Goal: Check status: Check status

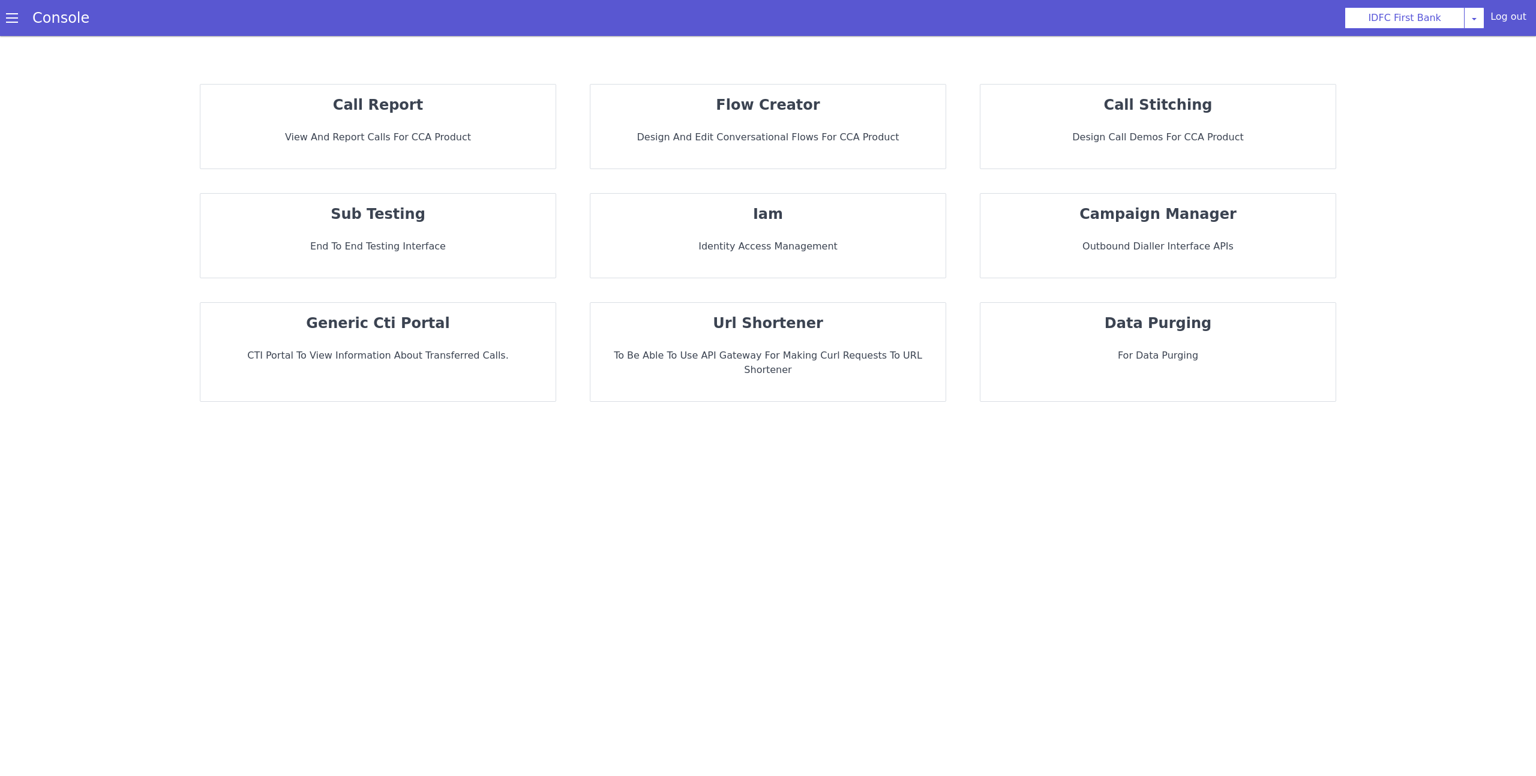
click at [832, 107] on p "flow creator" at bounding box center [768, 105] width 336 height 22
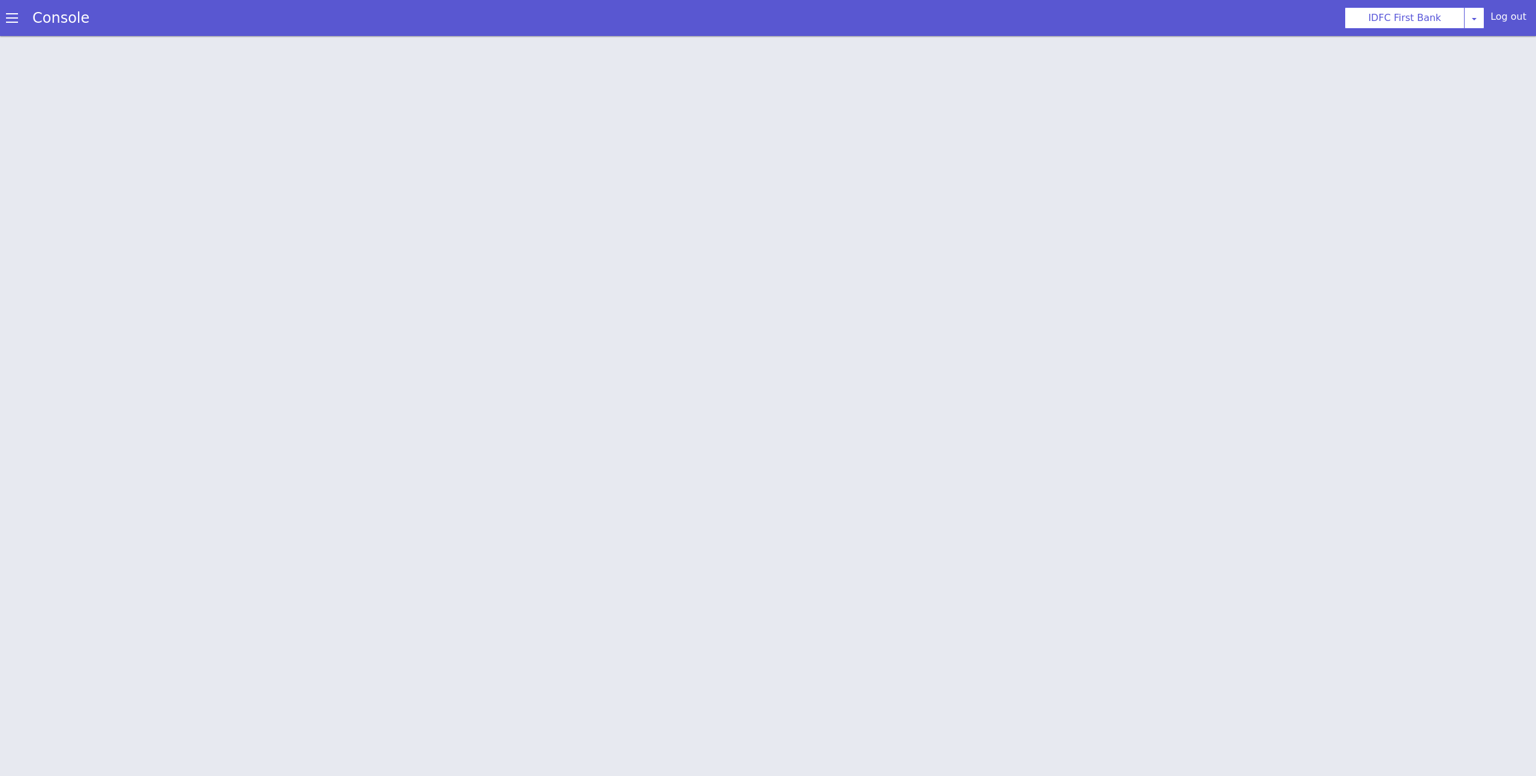
scroll to position [4, 0]
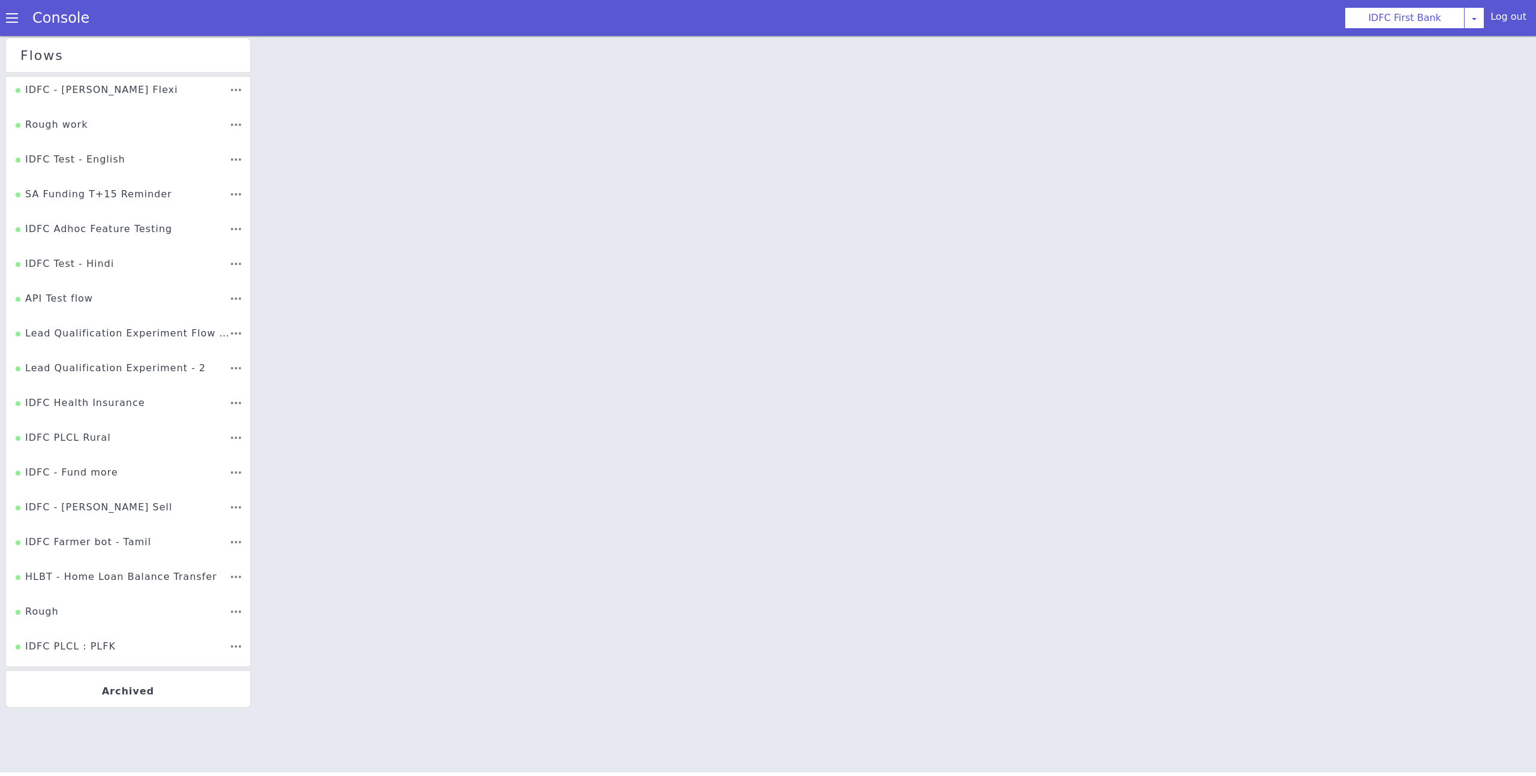
click at [103, 359] on li "Lead Qualification Experiment - 2" at bounding box center [128, 372] width 244 height 35
click at [98, 374] on div "Lead Qualification Experiment - 2" at bounding box center [111, 372] width 190 height 23
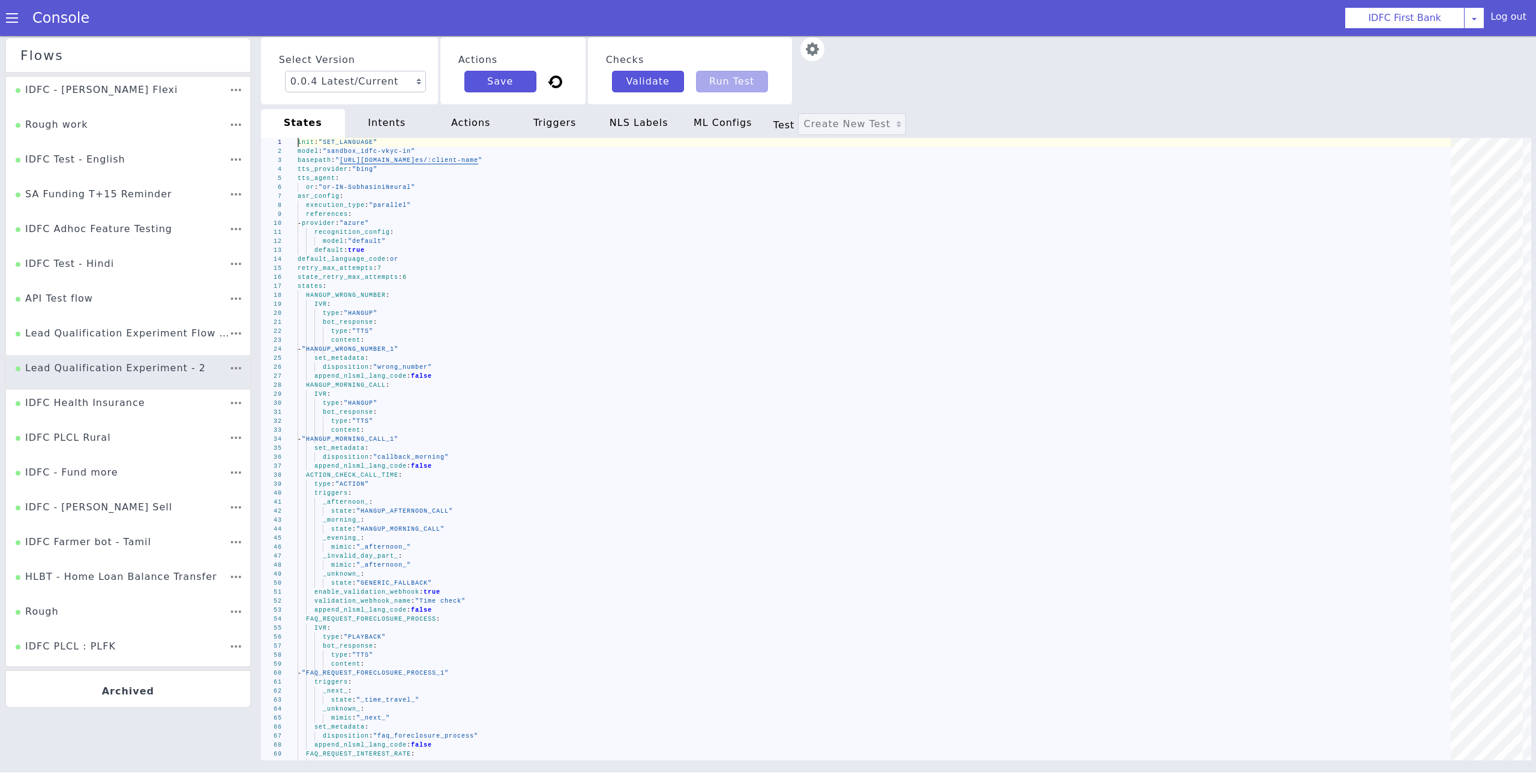
click at [405, 130] on div "intents" at bounding box center [387, 123] width 84 height 29
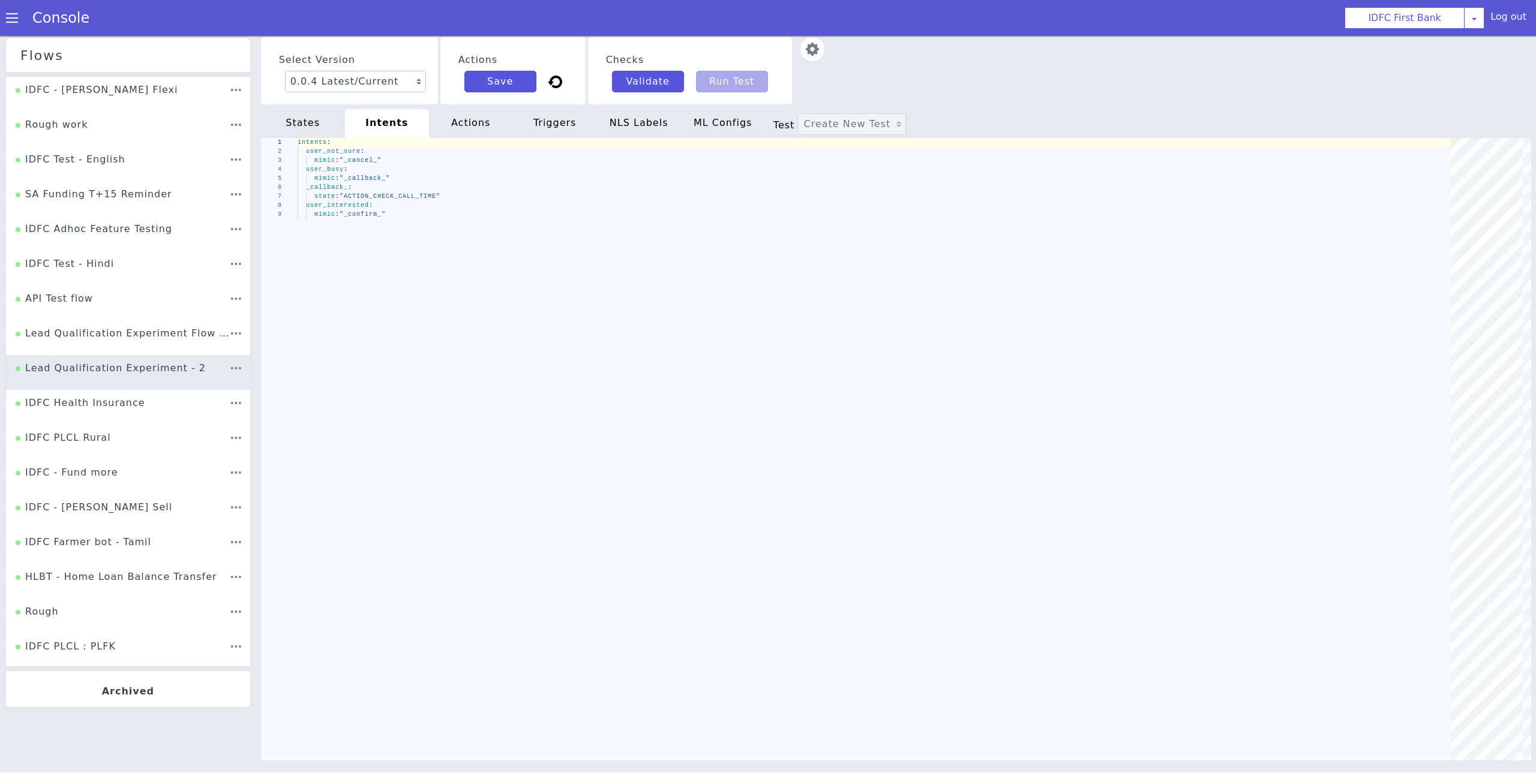
click at [508, 126] on div "actions" at bounding box center [471, 123] width 84 height 29
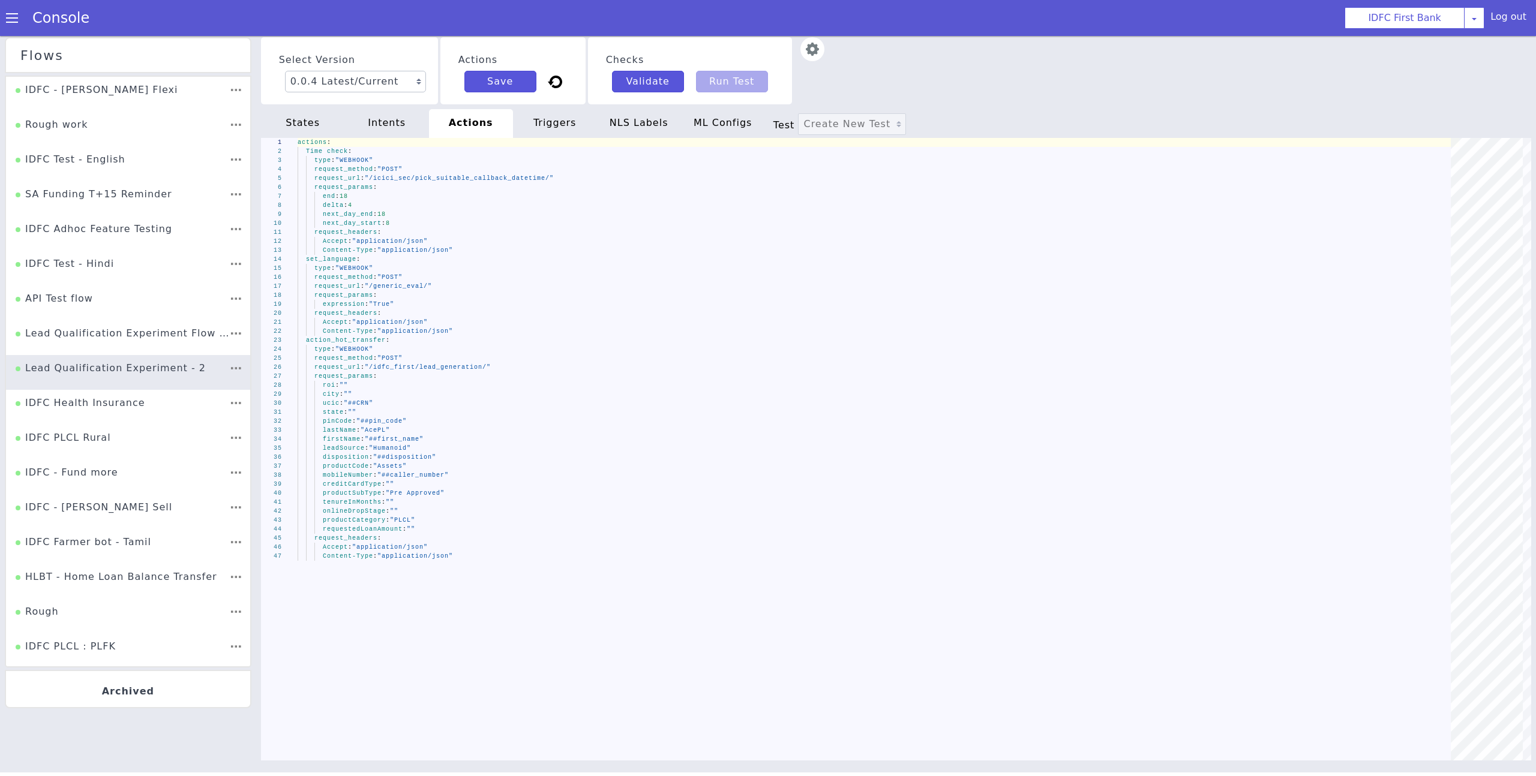
click at [588, 130] on div "triggers" at bounding box center [555, 123] width 84 height 29
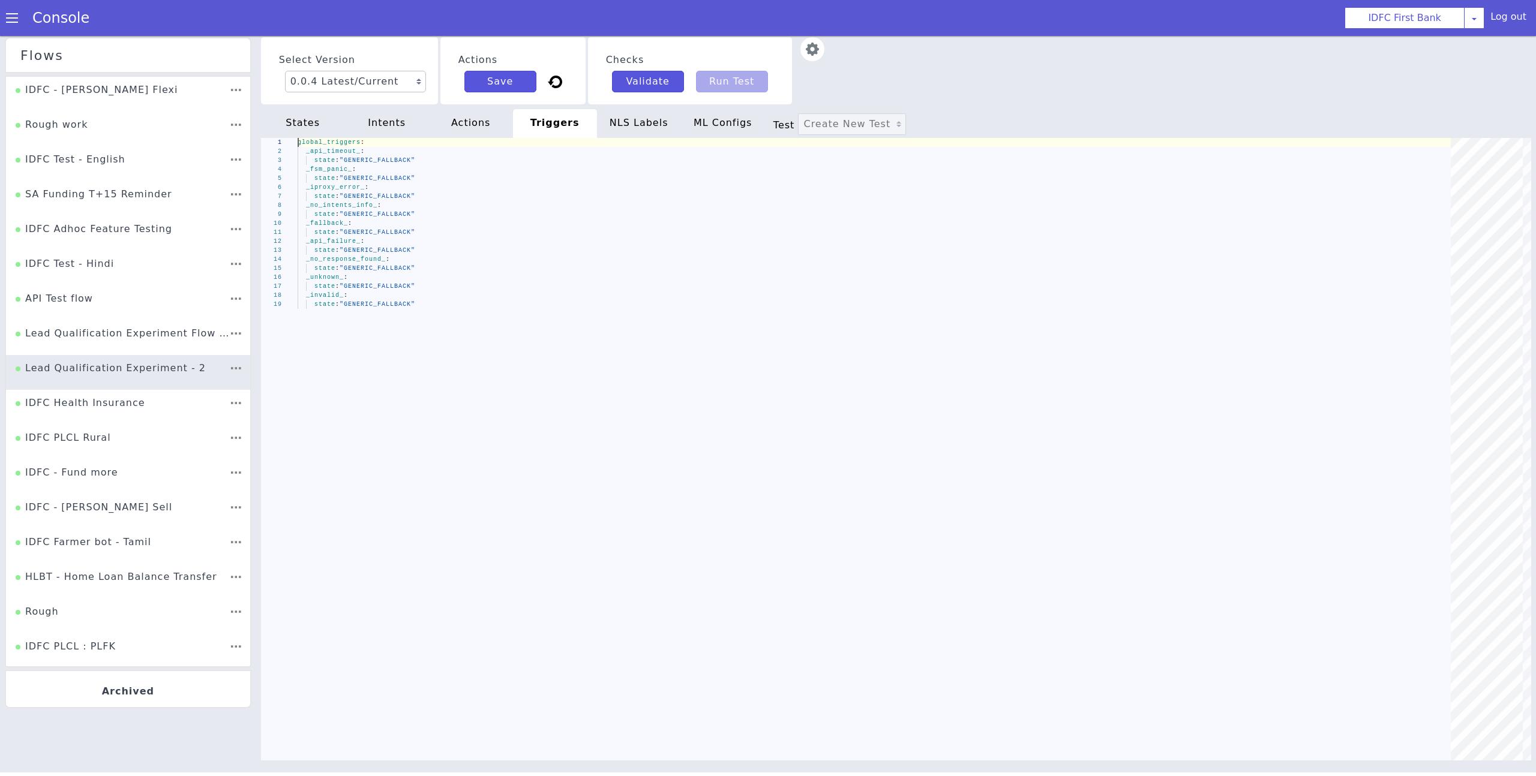
click at [312, 127] on div "states" at bounding box center [303, 123] width 84 height 29
type textarea "init: "SET_LANGUAGE" model: "sandbox_idfc-vkyc-in" basepath: "https://s3.ap-sou…"
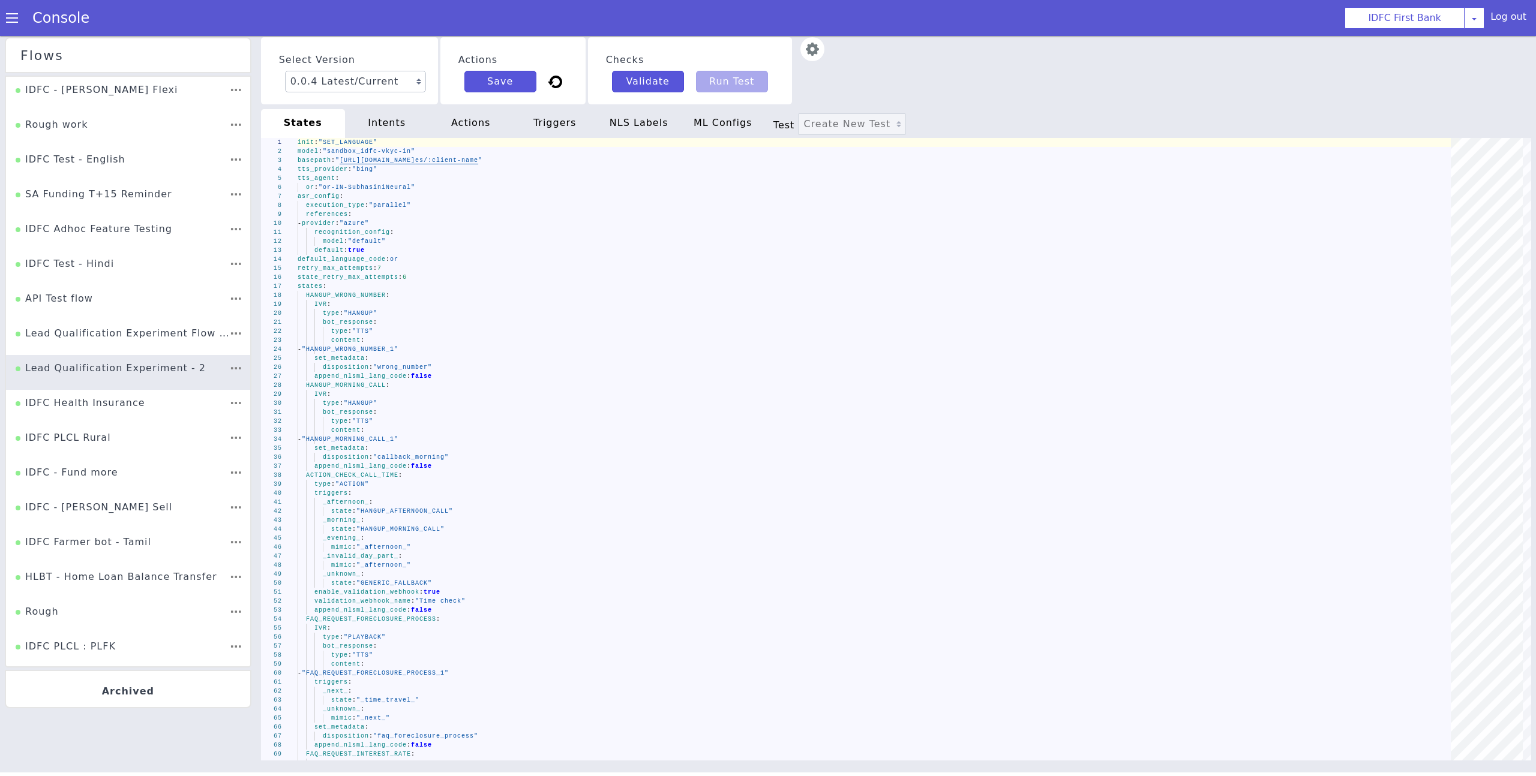
click at [6, 20] on span at bounding box center [12, 18] width 12 height 12
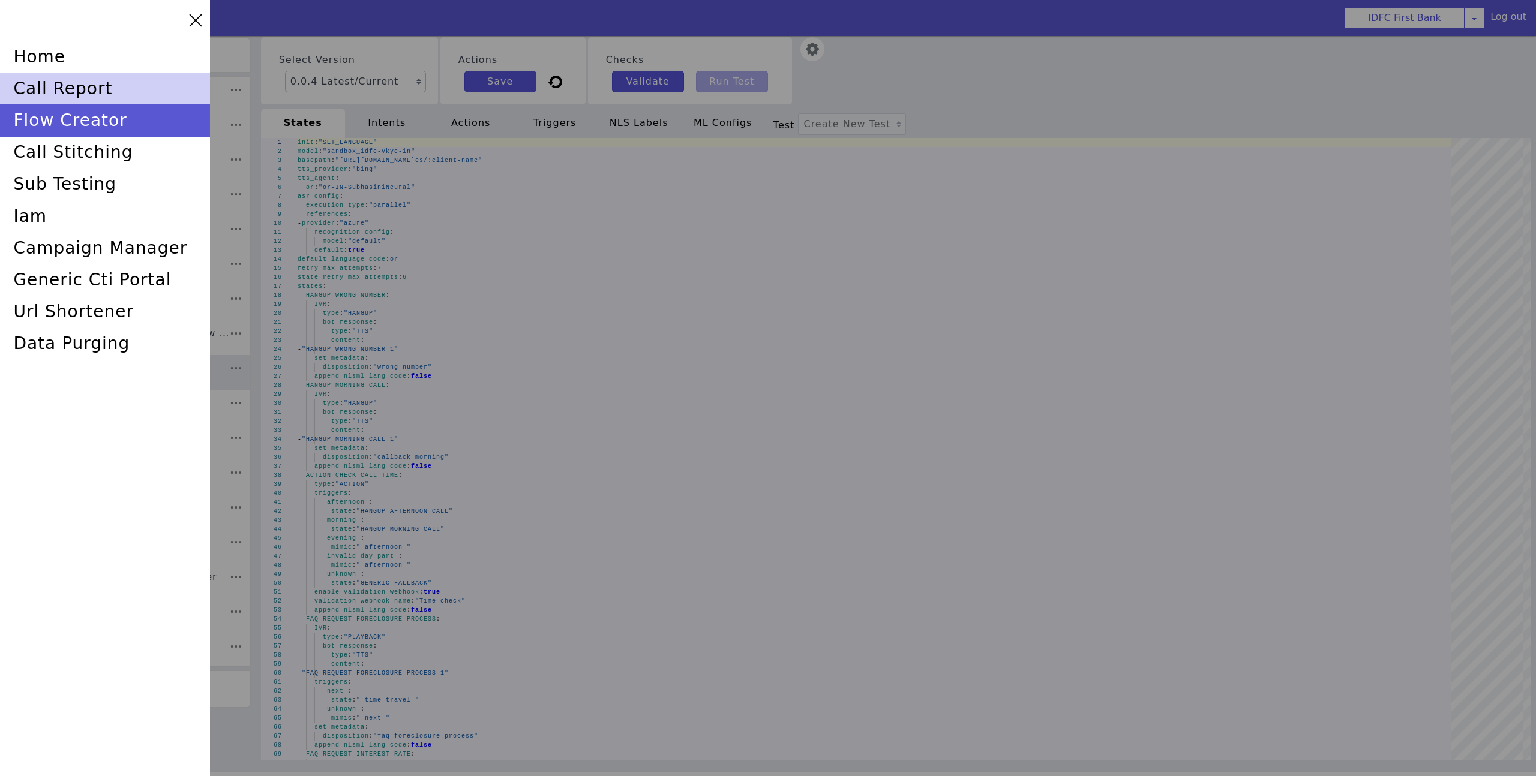
click at [92, 84] on div "call report" at bounding box center [105, 89] width 210 height 32
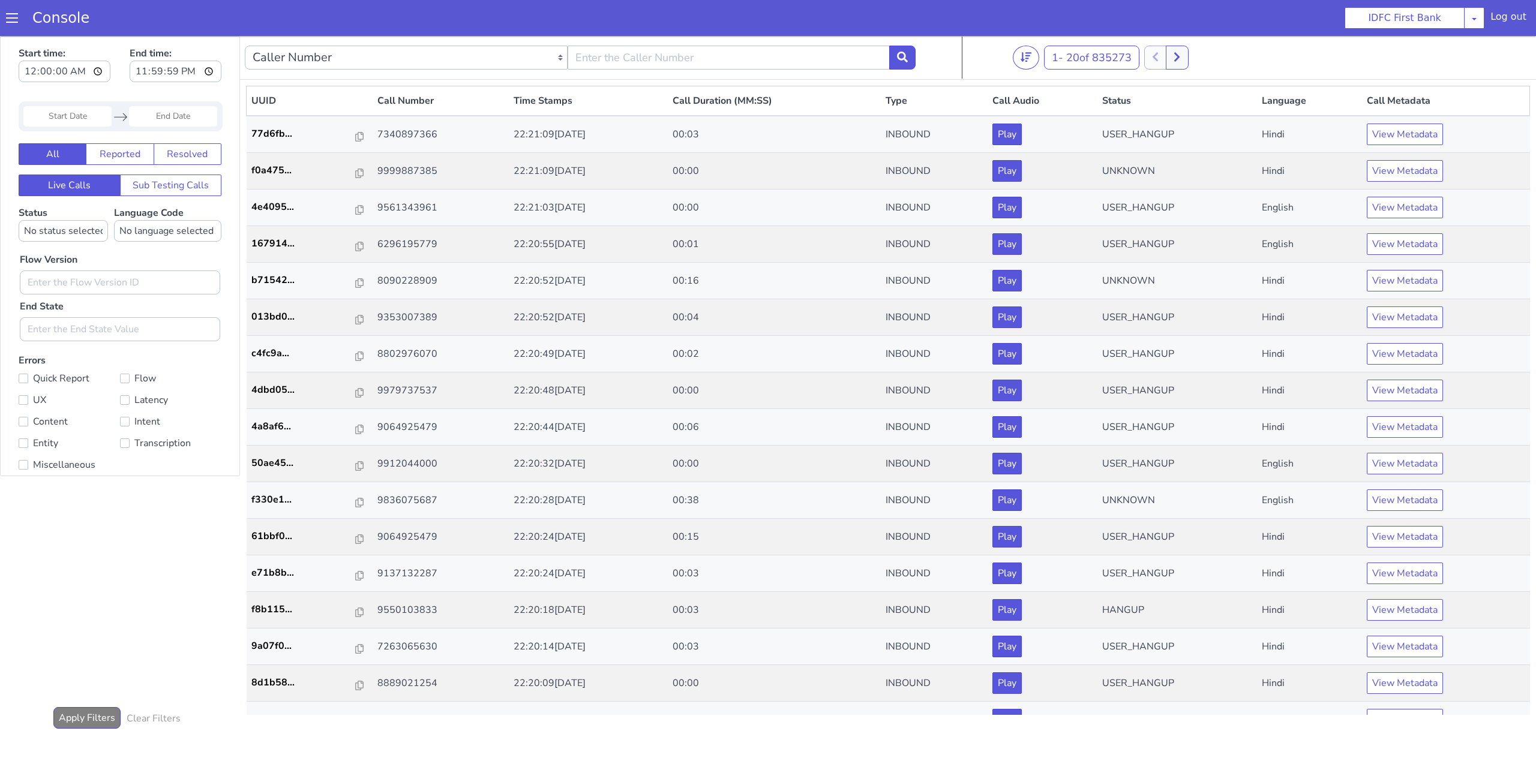
click at [74, 121] on input "Start Date" at bounding box center [67, 116] width 88 height 20
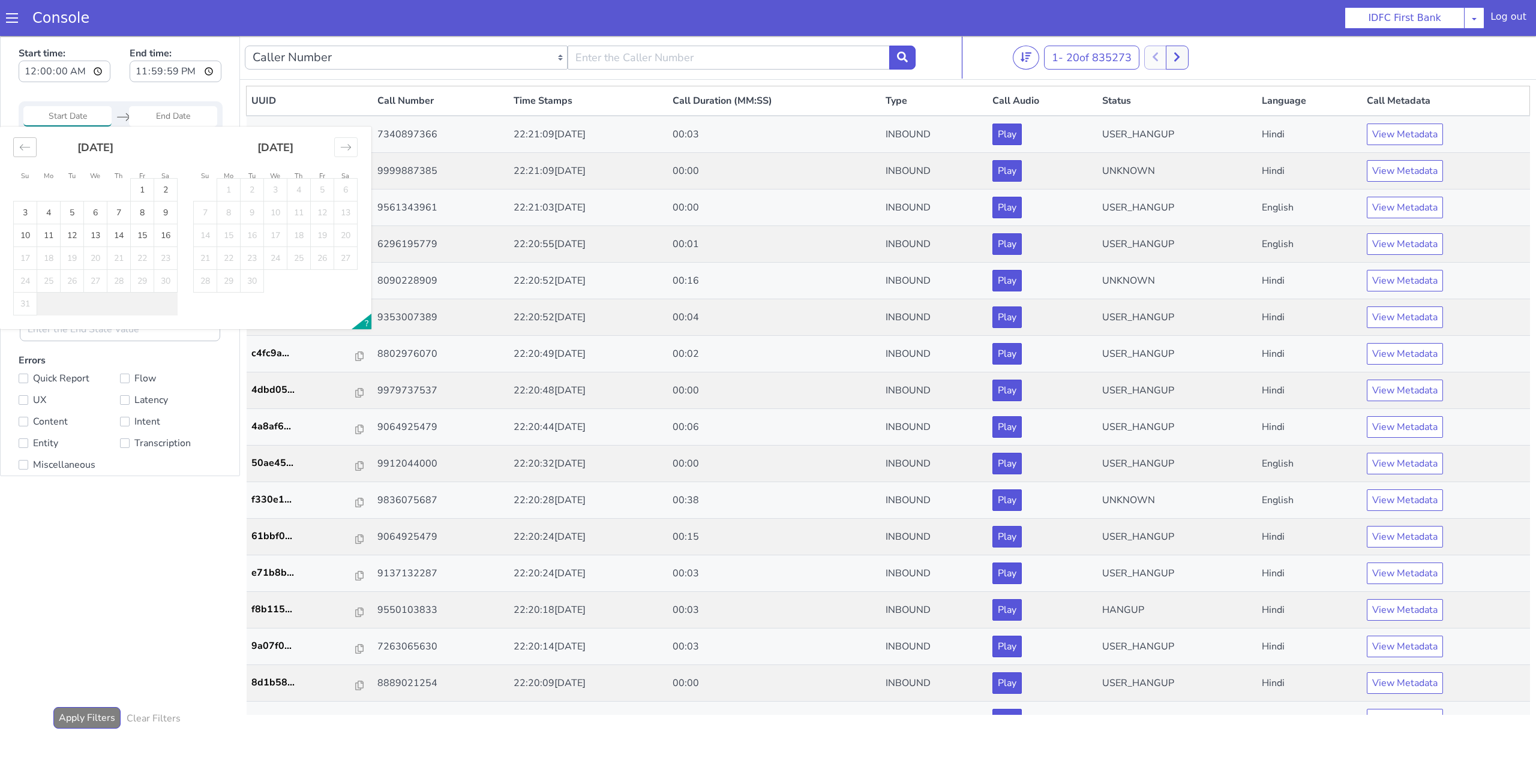
click at [23, 143] on icon "Move backward to switch to the previous month." at bounding box center [24, 147] width 11 height 11
click at [62, 242] on td "17" at bounding box center [72, 235] width 23 height 23
type input "17 Jun 2025"
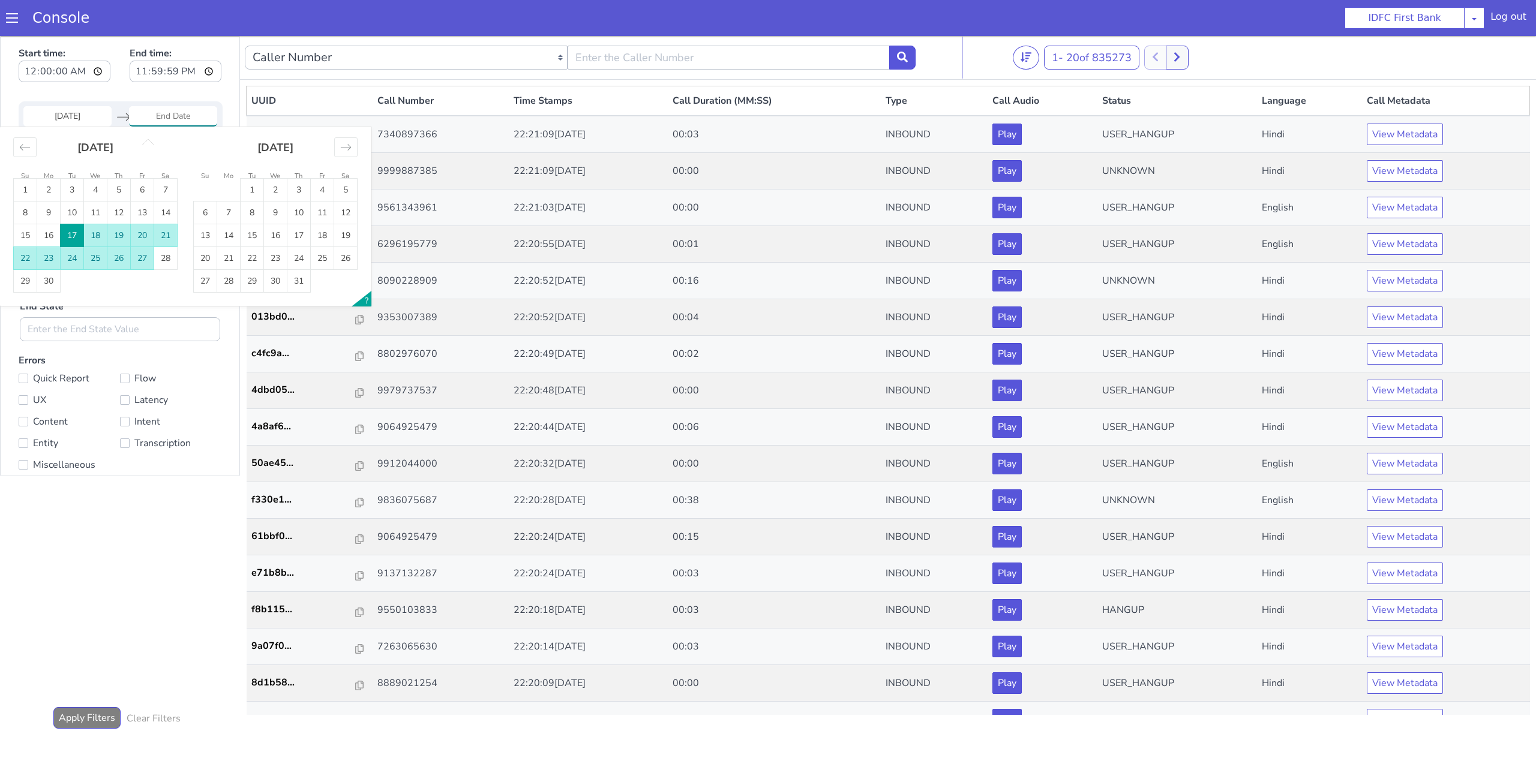
click at [134, 263] on td "27" at bounding box center [142, 258] width 23 height 23
type input "27 Jun 2025"
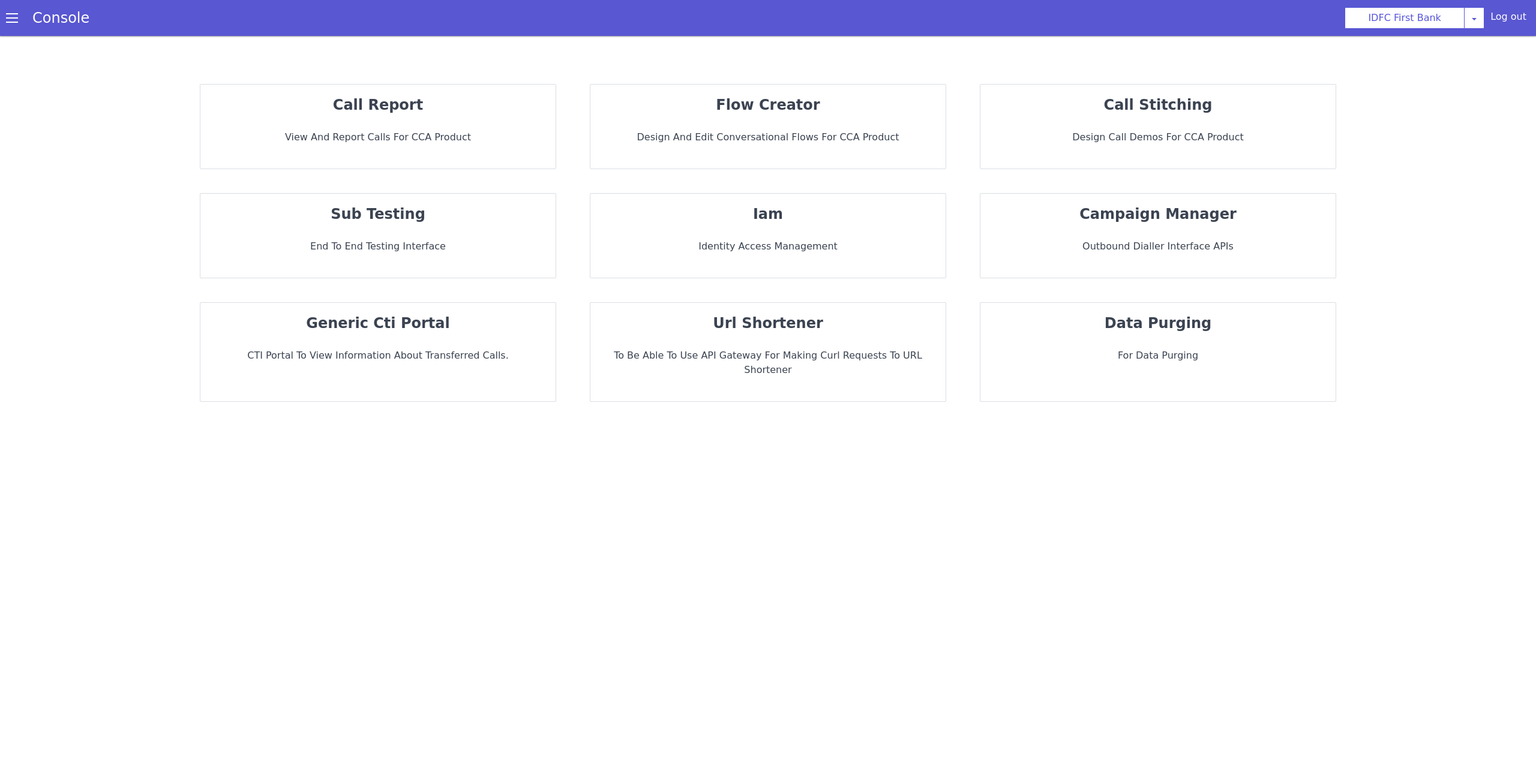
click at [410, 121] on div "call report View and report calls for CCA Product" at bounding box center [377, 127] width 355 height 84
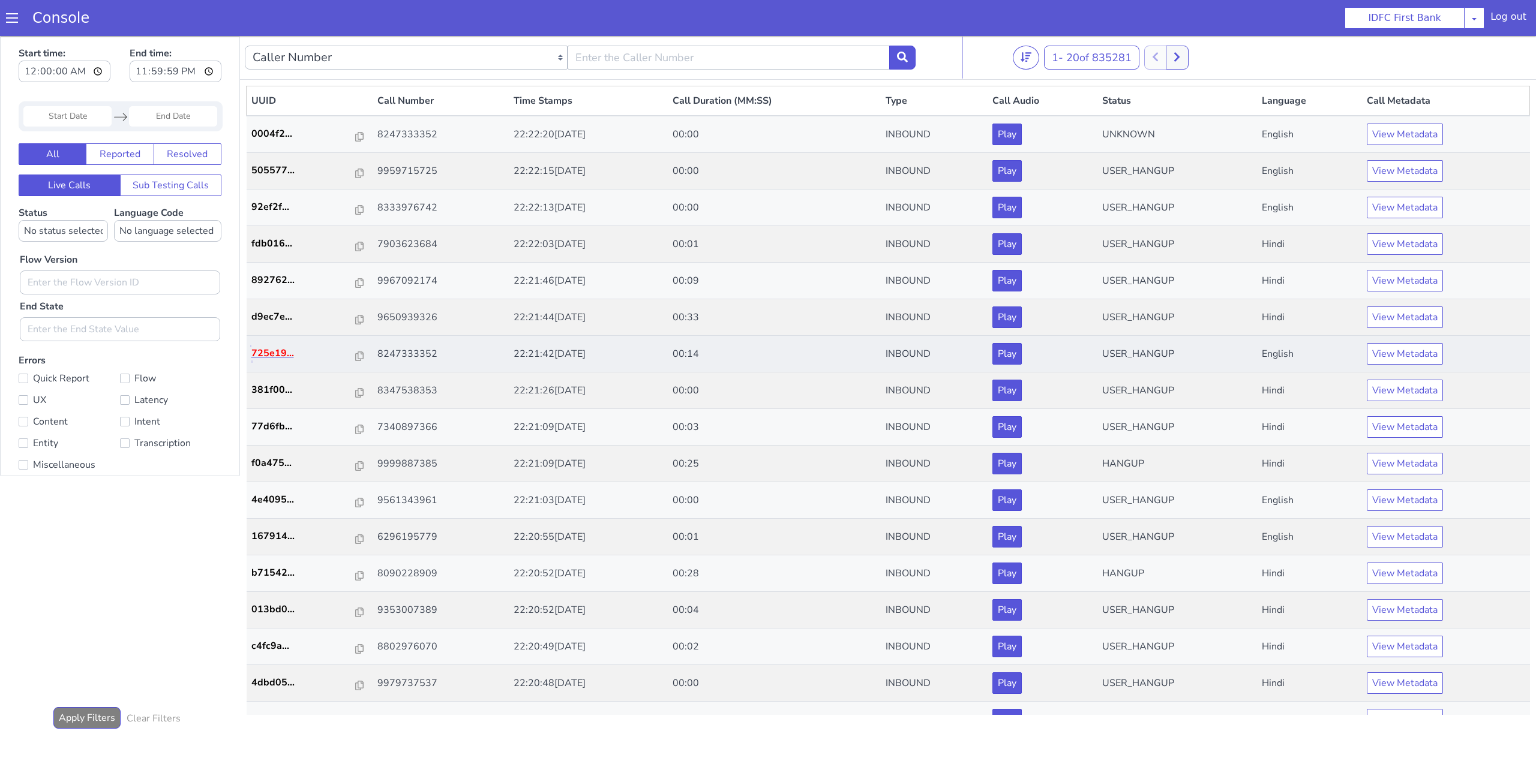
click at [278, 354] on p "725e19..." at bounding box center [303, 353] width 105 height 14
